Goal: Task Accomplishment & Management: Complete application form

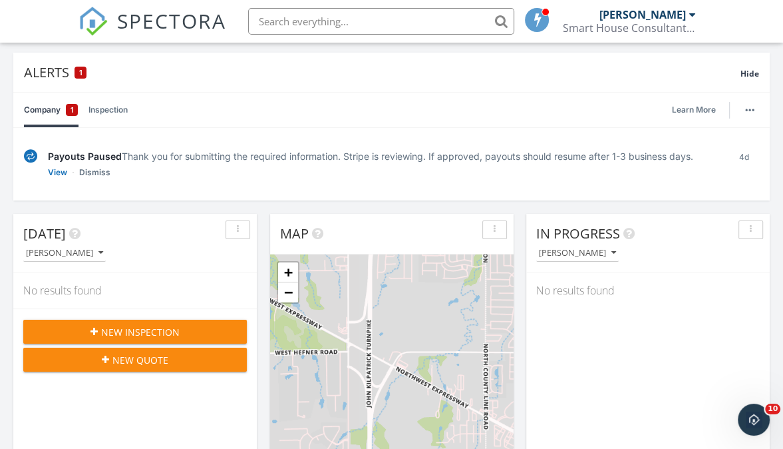
scroll to position [89, 0]
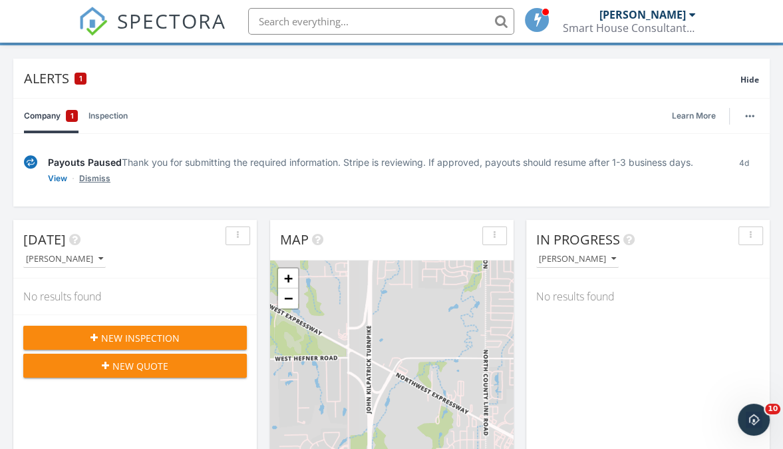
click at [101, 178] on link "Dismiss" at bounding box center [94, 178] width 31 height 13
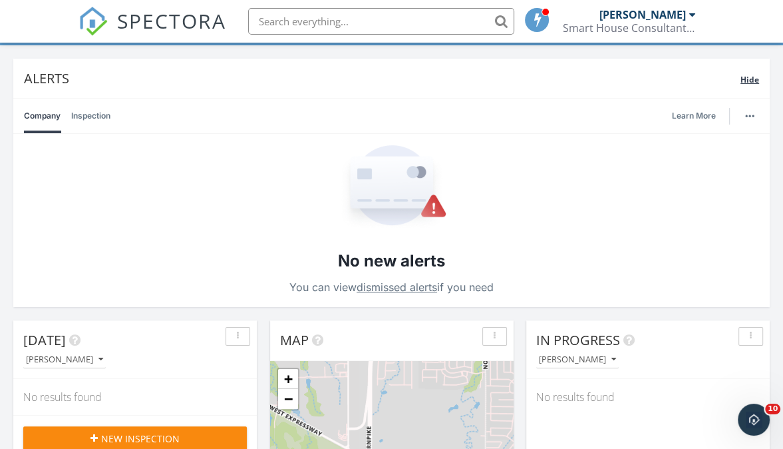
click at [753, 75] on span "Hide" at bounding box center [750, 79] width 19 height 11
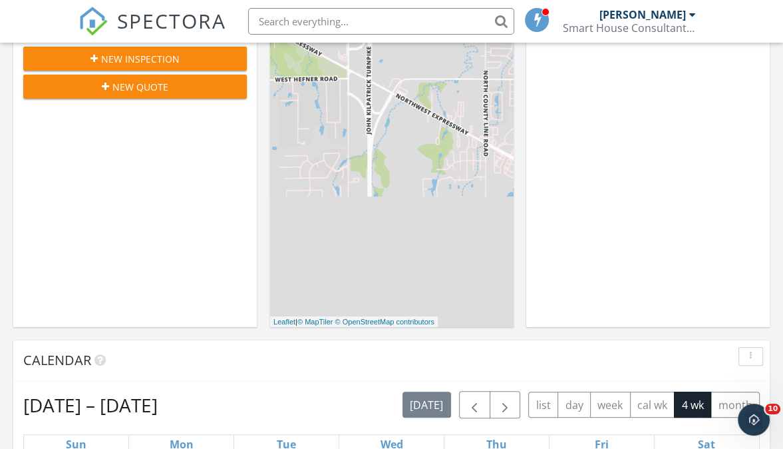
scroll to position [250, 0]
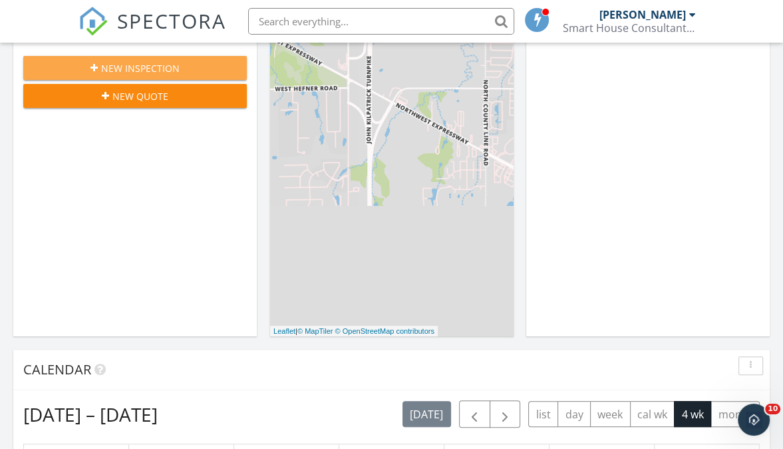
click at [136, 65] on span "New Inspection" at bounding box center [140, 68] width 79 height 14
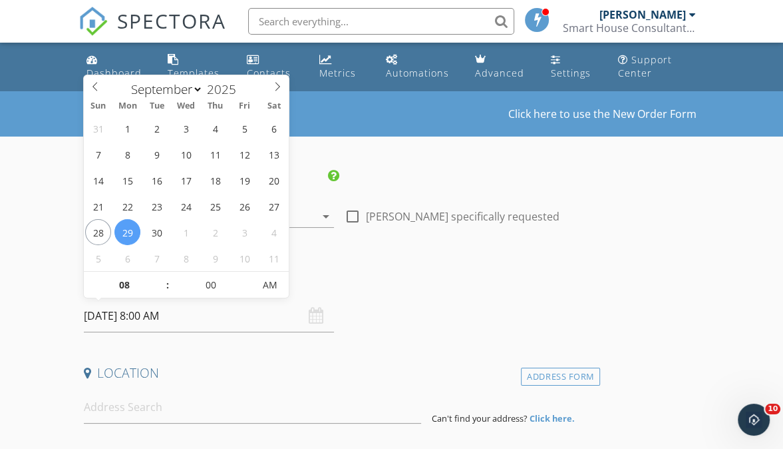
click at [123, 313] on input "[DATE] 8:00 AM" at bounding box center [209, 315] width 250 height 33
select select "9"
type input "10/02/2025 8:00 AM"
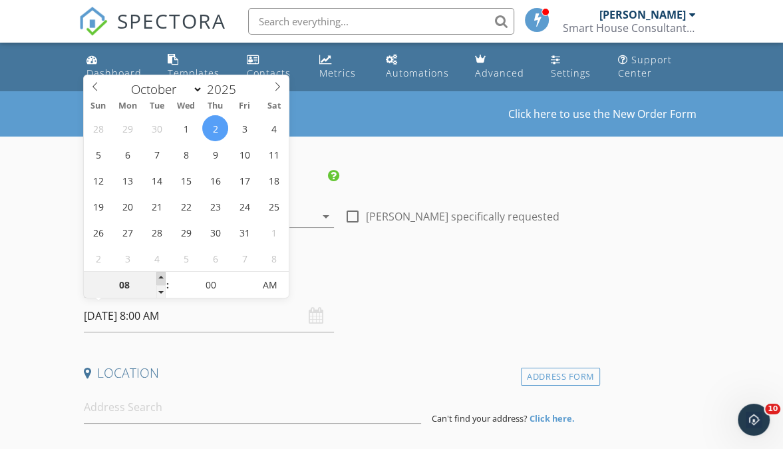
type input "09"
type input "10/02/2025 9:00 AM"
click at [162, 277] on span at bounding box center [160, 278] width 9 height 13
type input "10"
type input "10/02/2025 10:00 AM"
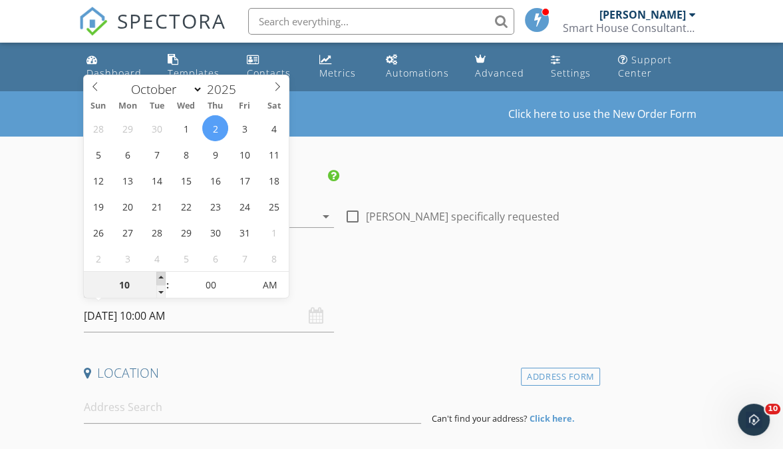
click at [162, 277] on span at bounding box center [160, 278] width 9 height 13
type input "11"
type input "10/02/2025 11:00 AM"
click at [162, 277] on span at bounding box center [160, 278] width 9 height 13
type input "12"
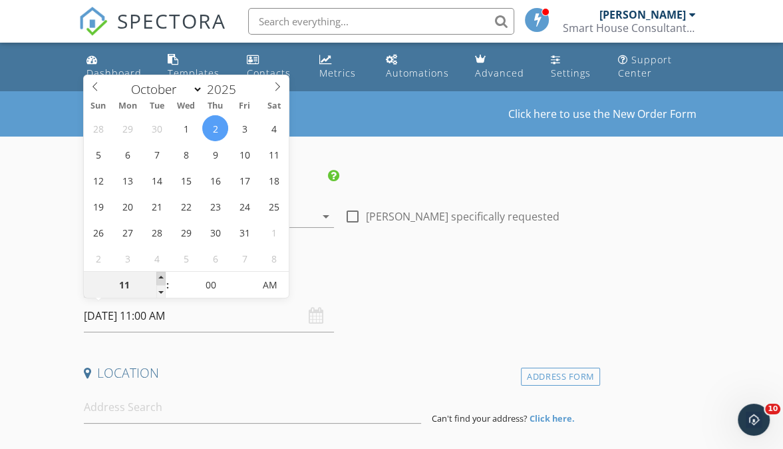
type input "10/02/2025 12:00 PM"
click at [162, 277] on span at bounding box center [160, 278] width 9 height 13
type input "01"
type input "10/02/2025 1:00 PM"
click at [162, 277] on span at bounding box center [160, 278] width 9 height 13
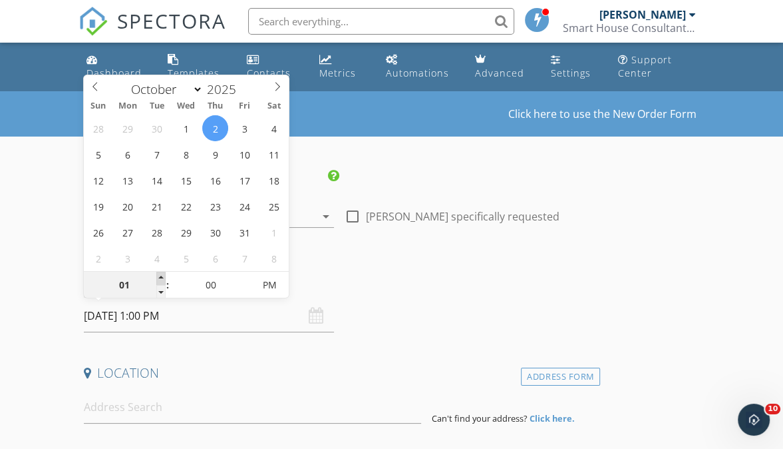
type input "02"
type input "[DATE] 2:00 PM"
click at [162, 277] on span at bounding box center [160, 278] width 9 height 13
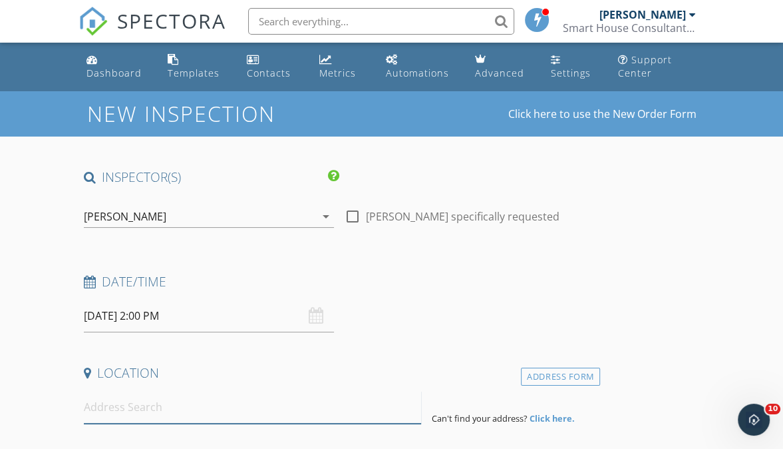
click at [160, 411] on input at bounding box center [252, 407] width 337 height 33
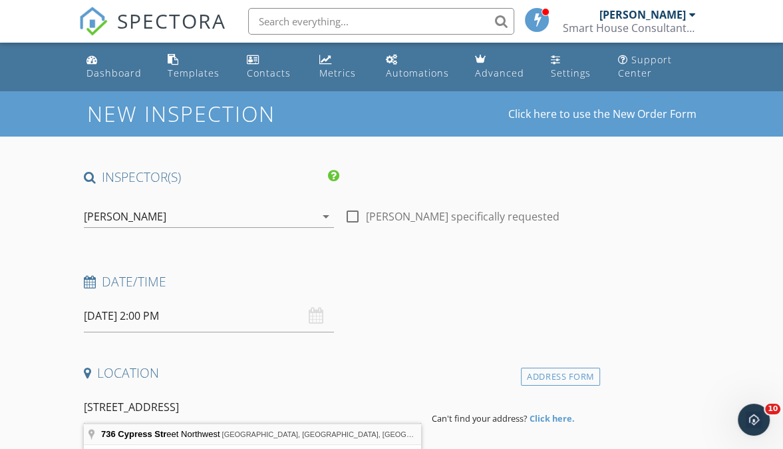
type input "736 Cypress Street Northwest, Piedmont, OK, USA"
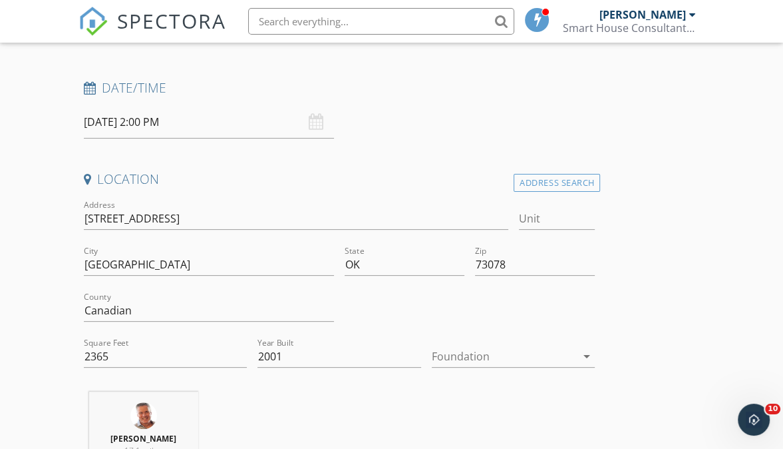
scroll to position [194, 0]
click at [317, 350] on input "2001" at bounding box center [340, 356] width 164 height 22
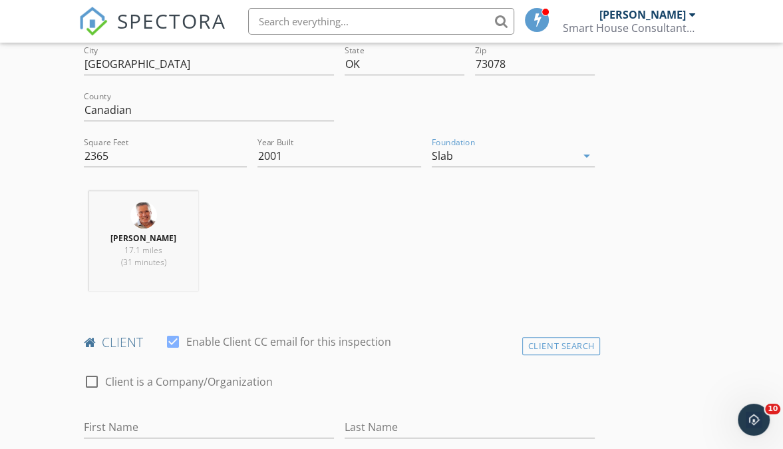
scroll to position [459, 0]
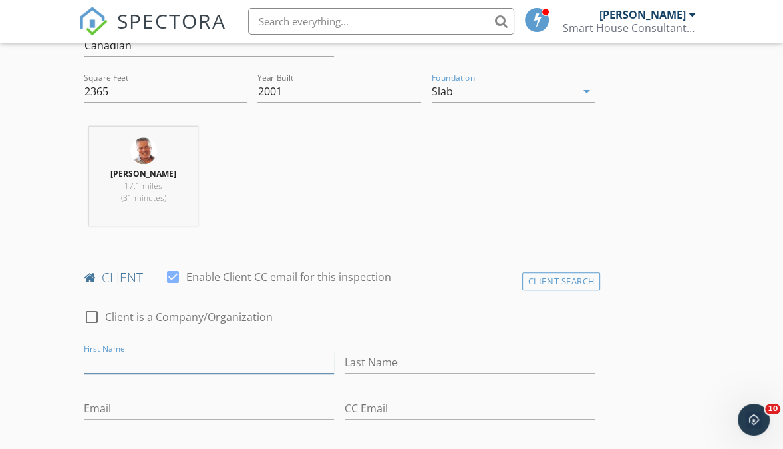
click at [211, 366] on input "First Name" at bounding box center [209, 362] width 250 height 22
type input "[PERSON_NAME] & [PERSON_NAME]"
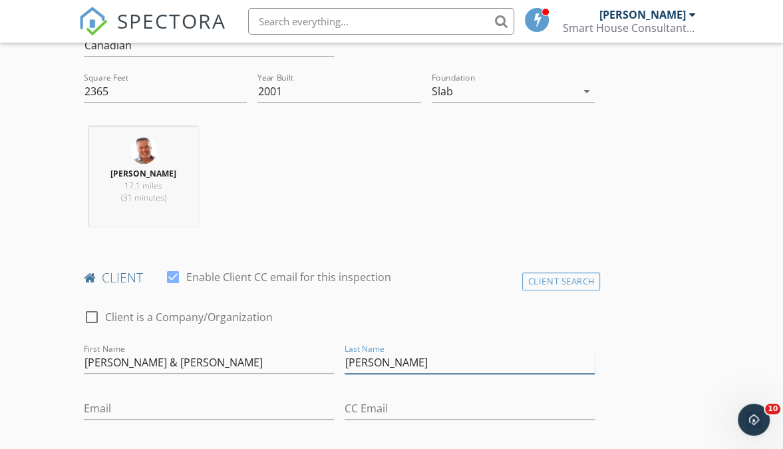
type input "[PERSON_NAME]"
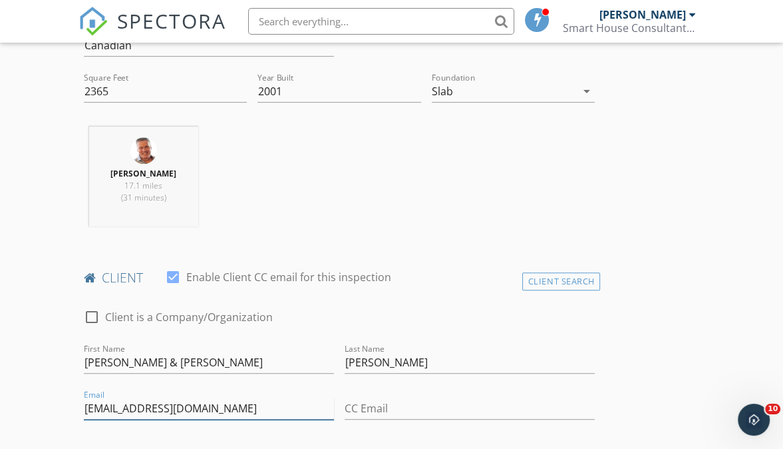
type input "[EMAIL_ADDRESS][DOMAIN_NAME]"
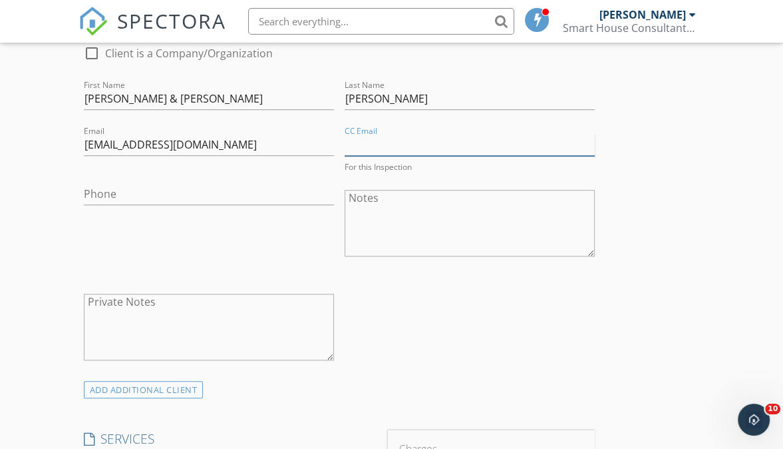
scroll to position [819, 0]
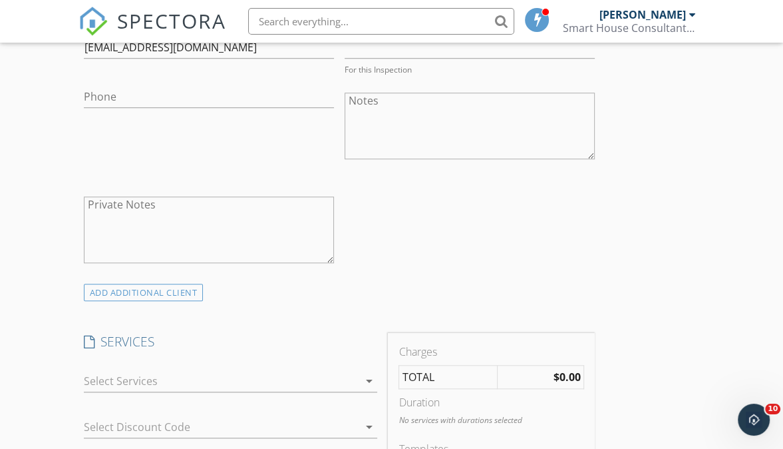
click at [367, 377] on icon "arrow_drop_down" at bounding box center [369, 381] width 16 height 16
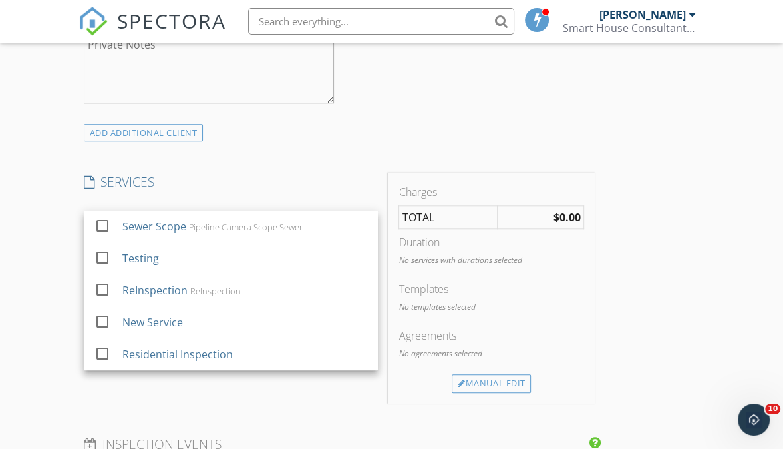
scroll to position [983, 0]
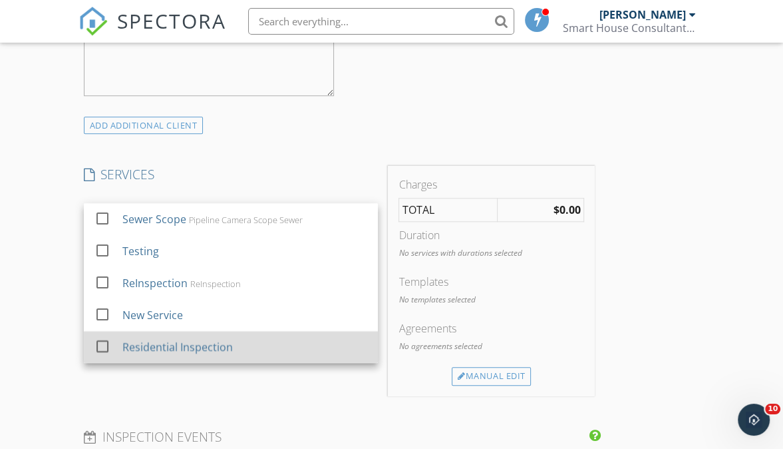
click at [102, 343] on div at bounding box center [102, 346] width 23 height 23
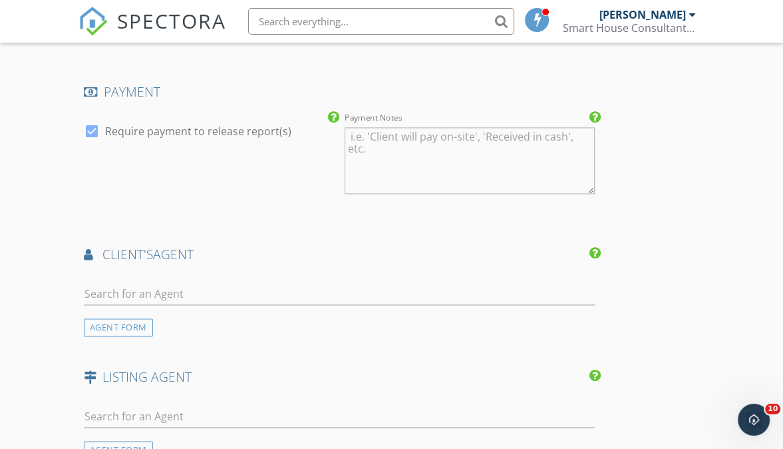
scroll to position [1509, 0]
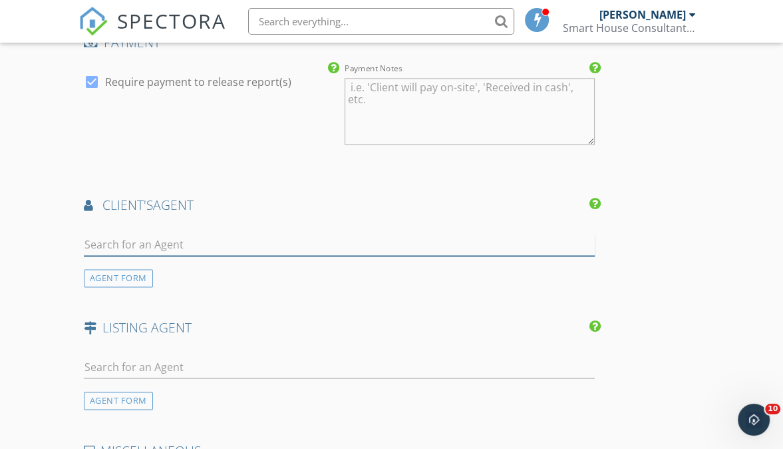
click at [142, 244] on input "text" at bounding box center [340, 245] width 512 height 22
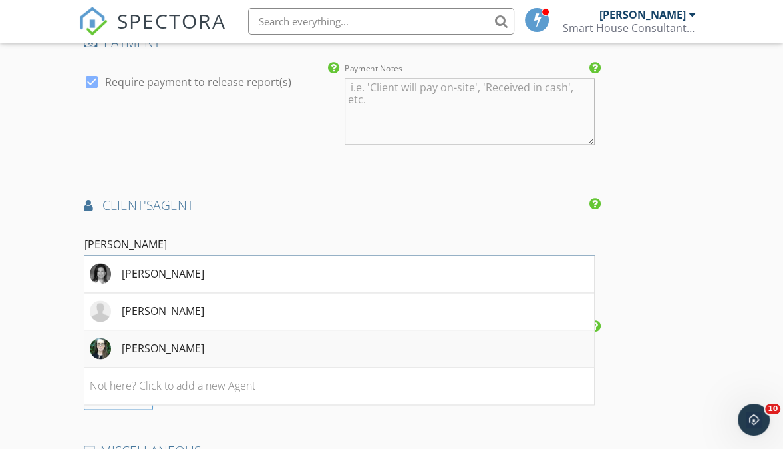
type input "[PERSON_NAME]"
click at [153, 351] on div "[PERSON_NAME]" at bounding box center [163, 348] width 83 height 16
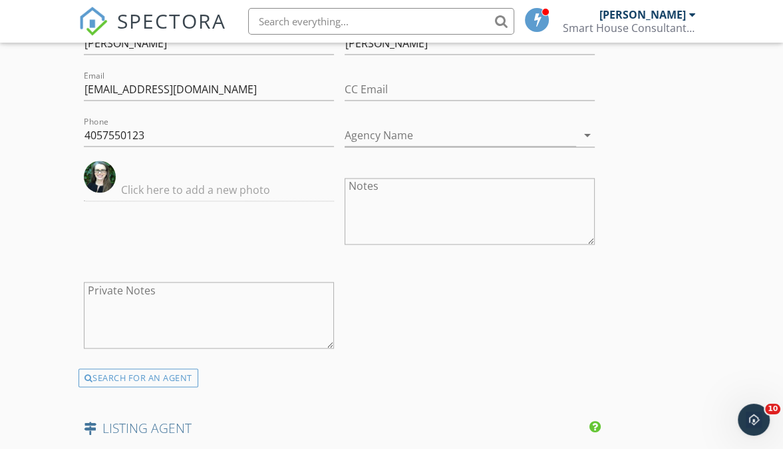
scroll to position [2368, 0]
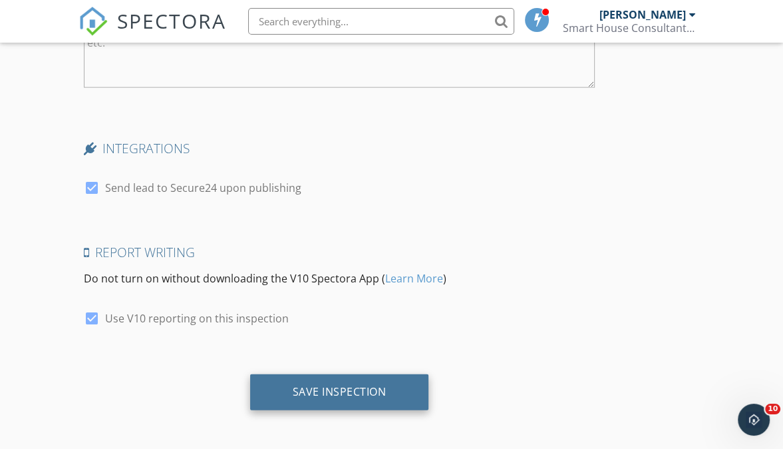
click at [339, 391] on div "Save Inspection" at bounding box center [340, 391] width 94 height 13
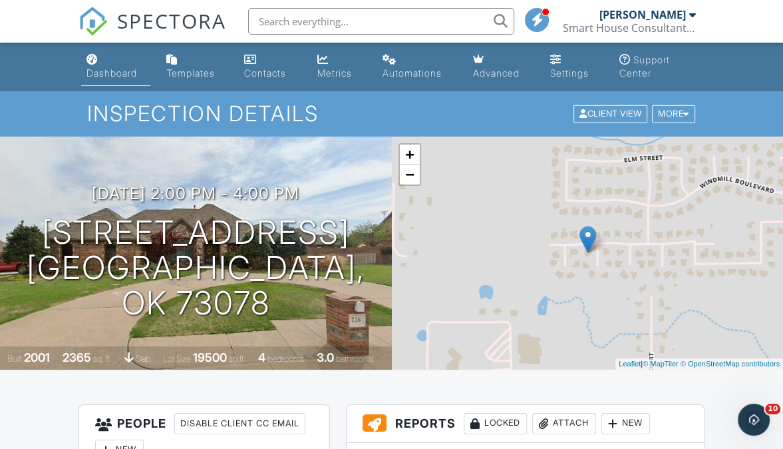
click at [112, 75] on div "Dashboard" at bounding box center [112, 72] width 51 height 11
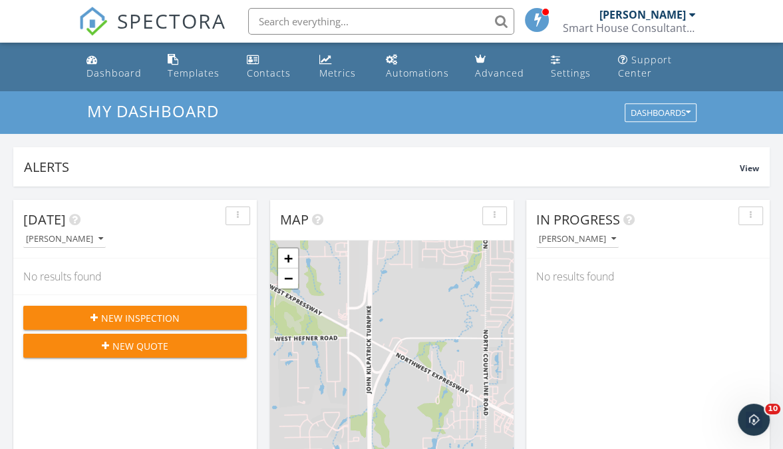
click at [689, 16] on div "[PERSON_NAME]" at bounding box center [648, 14] width 97 height 13
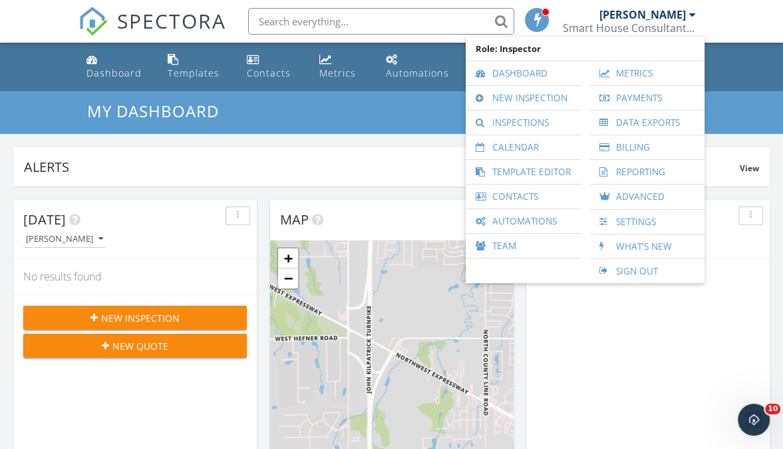
click at [630, 334] on div "In Progress [PERSON_NAME] No results found" at bounding box center [648, 393] width 244 height 386
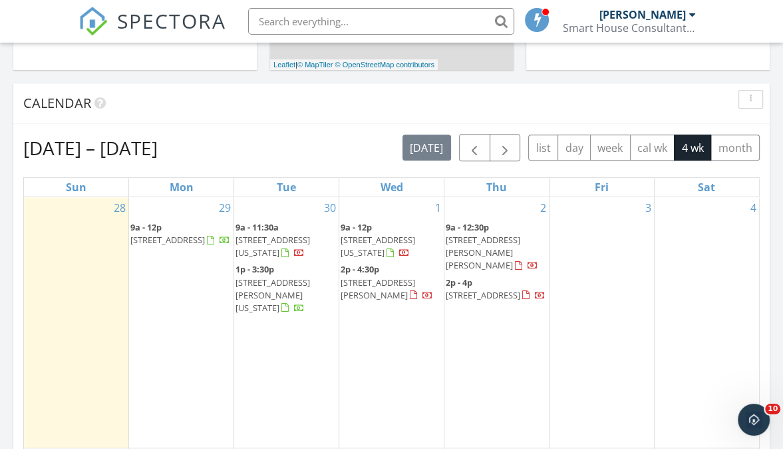
scroll to position [516, 0]
click at [162, 233] on span "[STREET_ADDRESS]" at bounding box center [167, 239] width 75 height 12
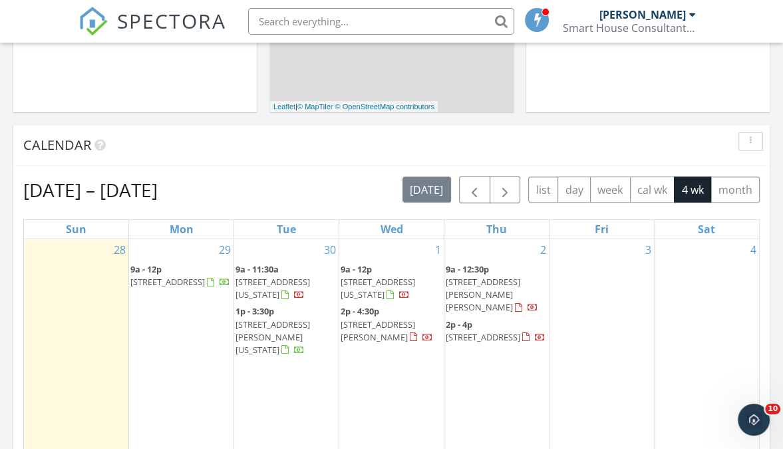
scroll to position [473, 0]
click at [674, 19] on div "[PERSON_NAME]" at bounding box center [643, 14] width 87 height 13
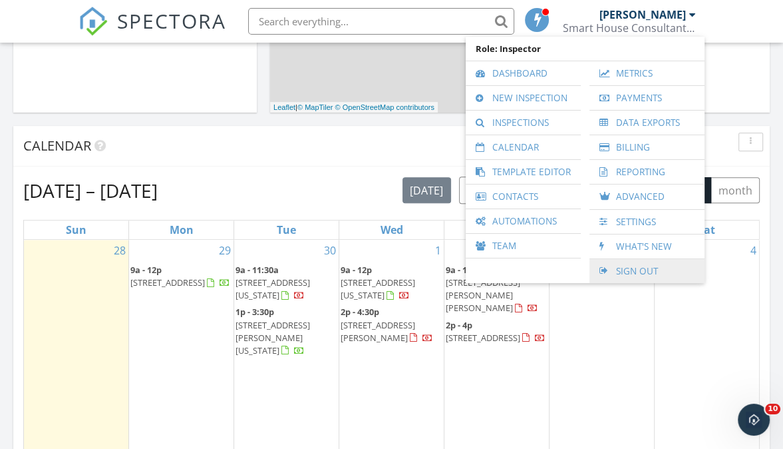
click at [640, 269] on link "Sign Out" at bounding box center [647, 271] width 102 height 24
